Goal: Task Accomplishment & Management: Use online tool/utility

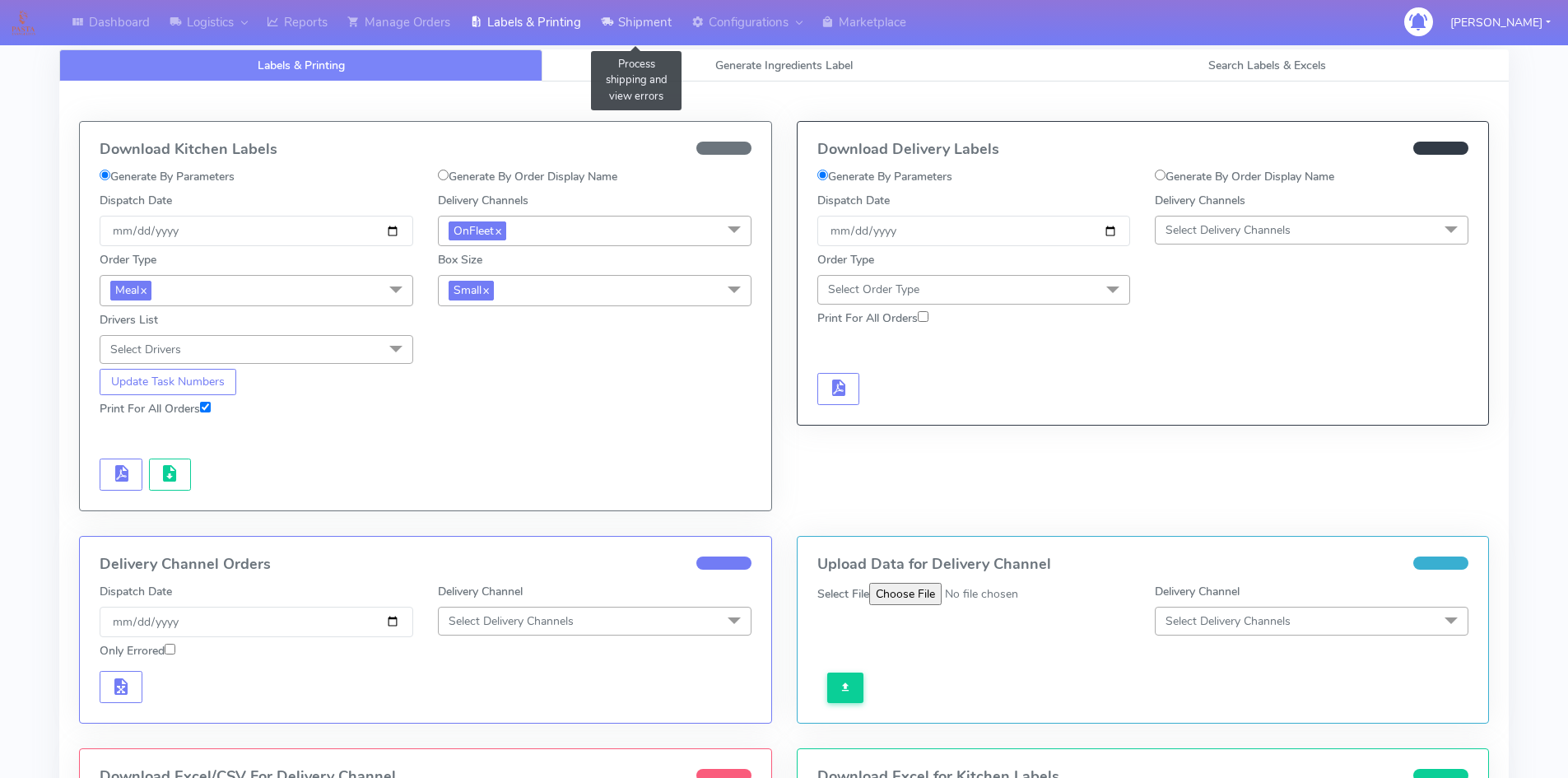
click at [647, 31] on link "Shipment" at bounding box center [637, 22] width 91 height 45
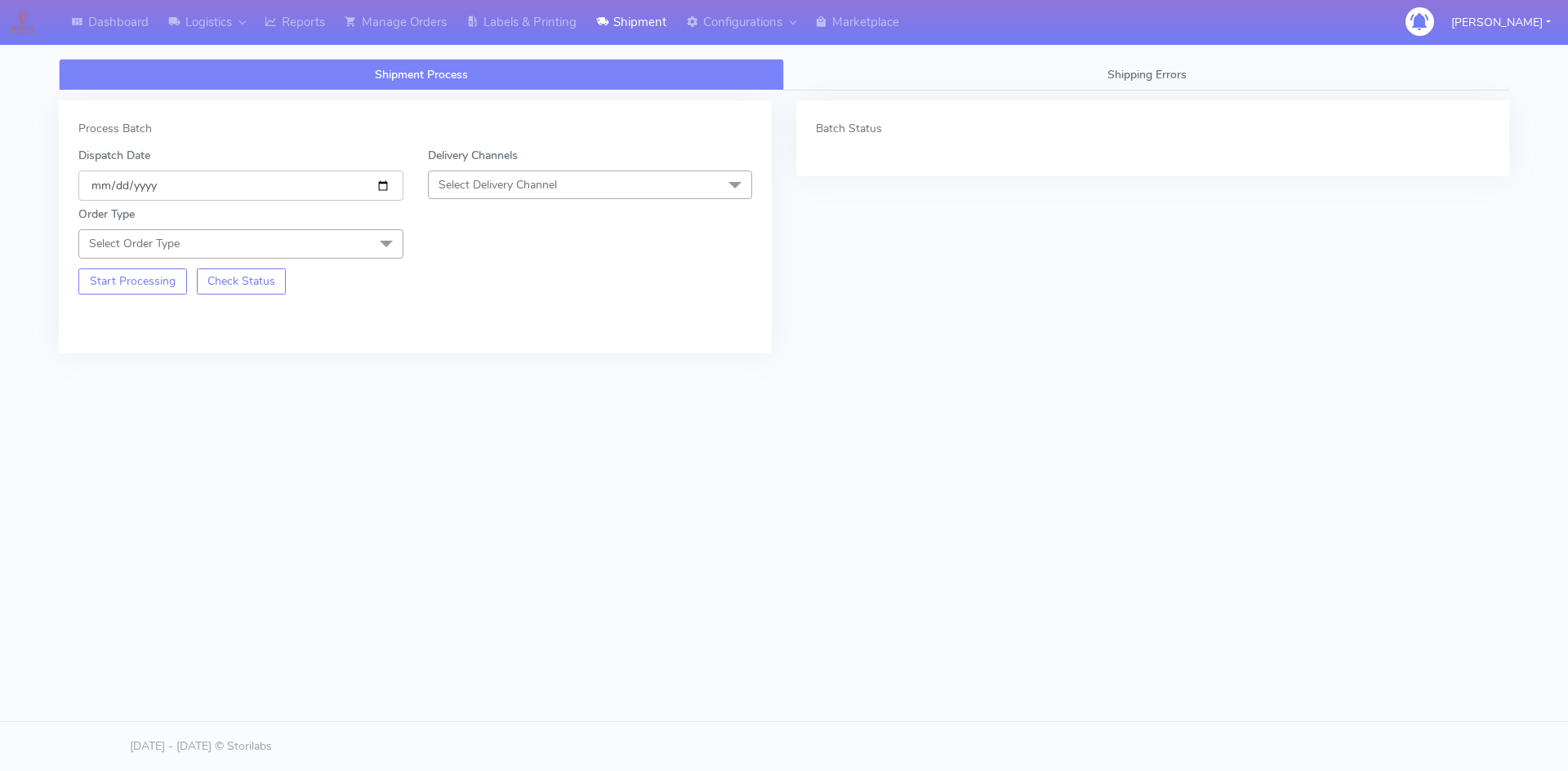
click at [388, 188] on input "[DATE]" at bounding box center [241, 185] width 325 height 30
click at [479, 189] on span "Select Delivery Channel" at bounding box center [497, 185] width 118 height 15
click at [465, 280] on div "OnFleet" at bounding box center [590, 287] width 307 height 17
click at [298, 245] on span "Select Order Type" at bounding box center [241, 244] width 325 height 29
click at [130, 316] on div "Meal" at bounding box center [241, 320] width 307 height 17
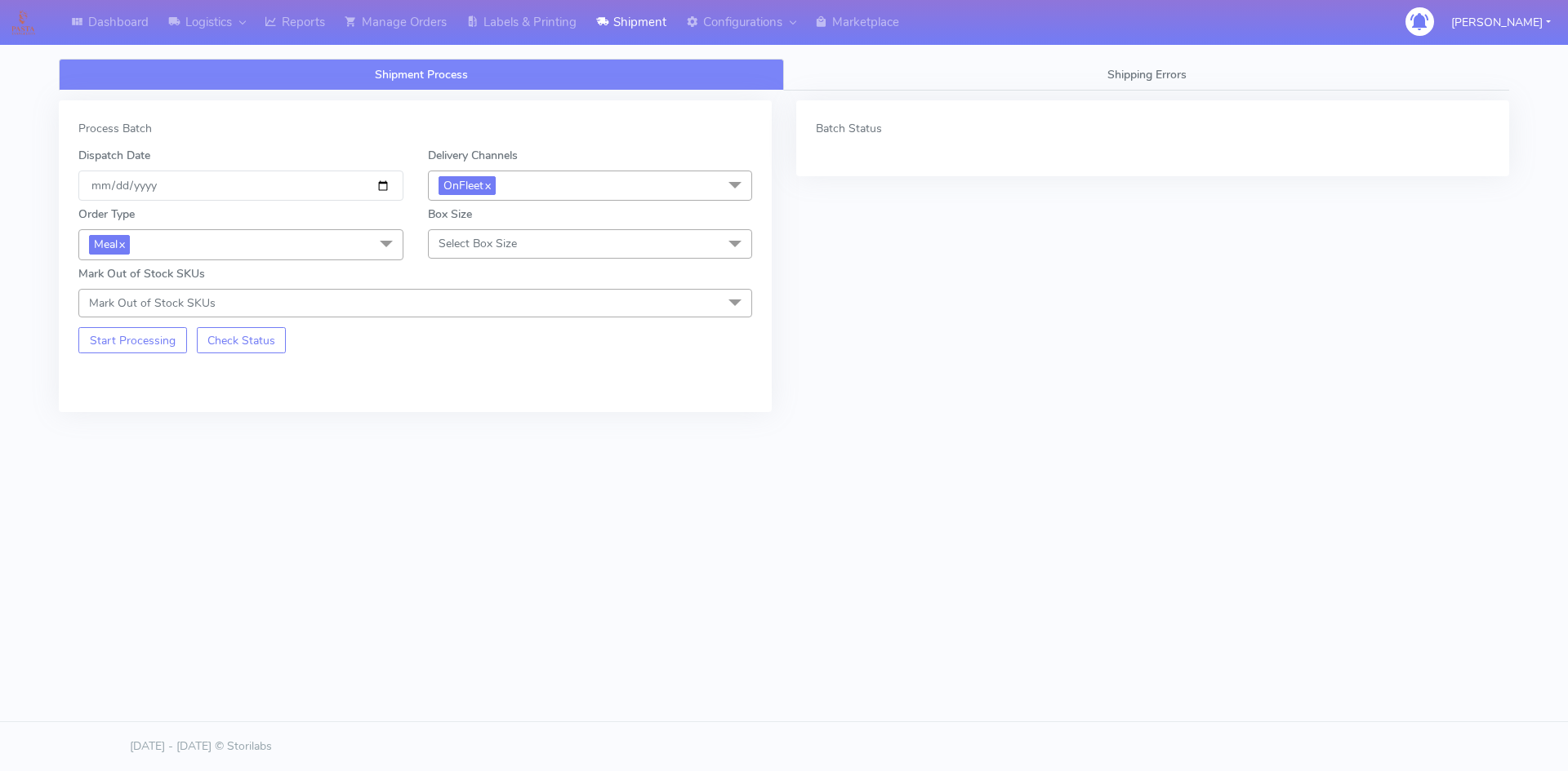
click at [448, 242] on span "Select Box Size" at bounding box center [477, 244] width 78 height 15
click at [452, 309] on li "Small" at bounding box center [591, 320] width 324 height 27
click at [123, 353] on button "Start Processing" at bounding box center [132, 340] width 109 height 26
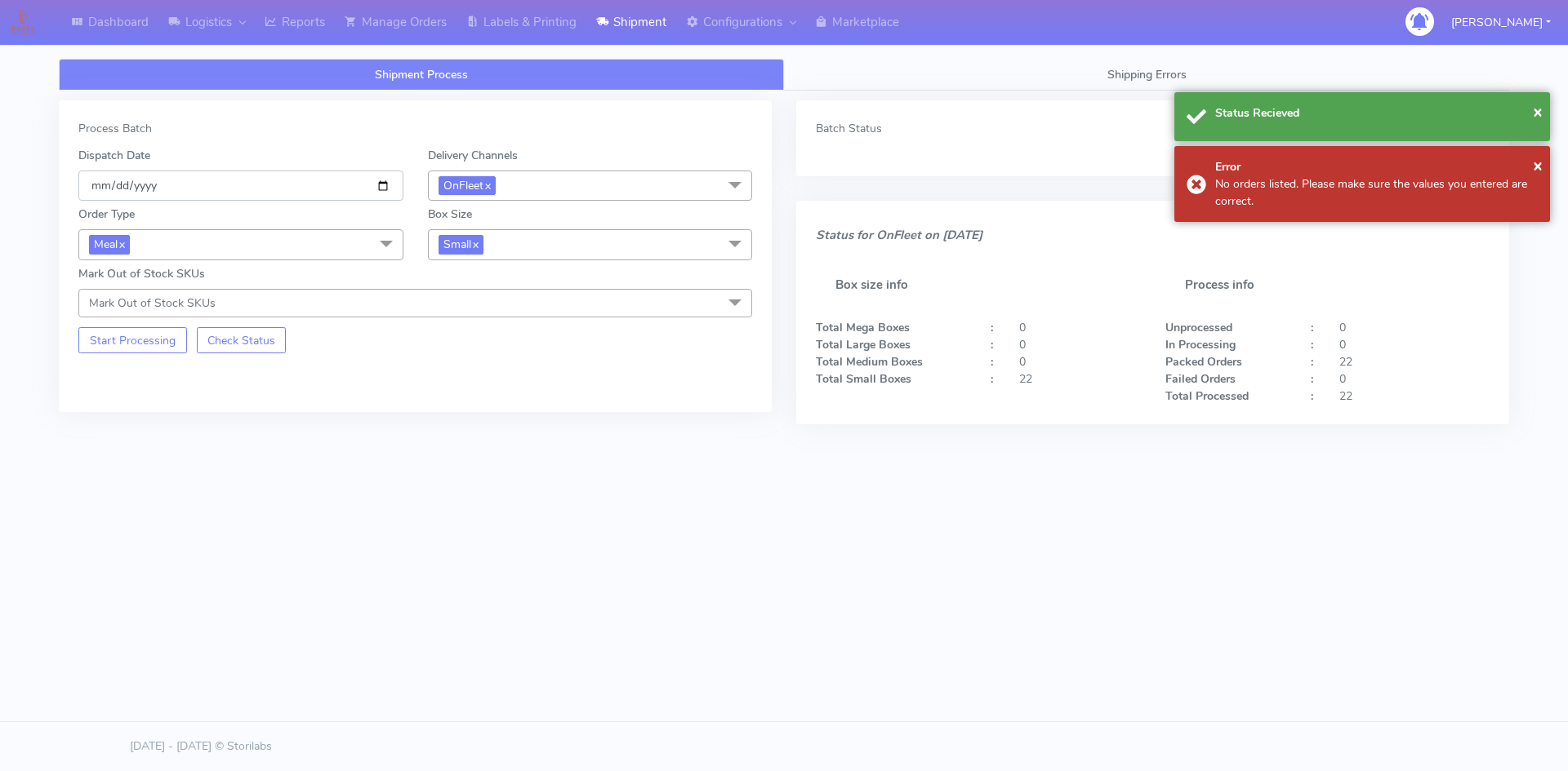
click at [385, 191] on input "[DATE]" at bounding box center [241, 185] width 325 height 30
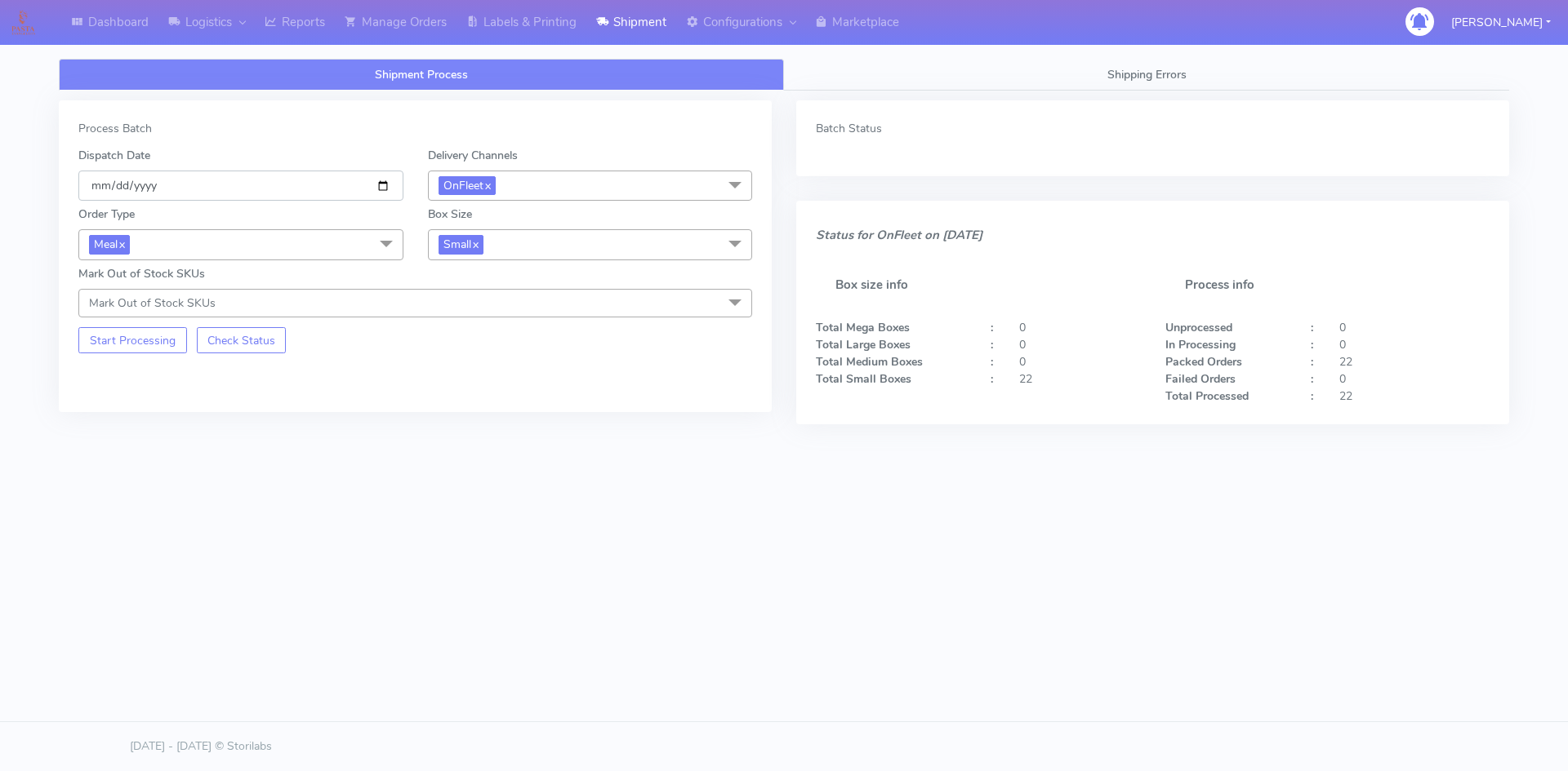
type input "[DATE]"
click at [18, 302] on div "Dashboard Logistics London Logistics Reports Manage Orders Labels & Printing Sh…" at bounding box center [784, 297] width 1568 height 537
